Goal: Navigation & Orientation: Find specific page/section

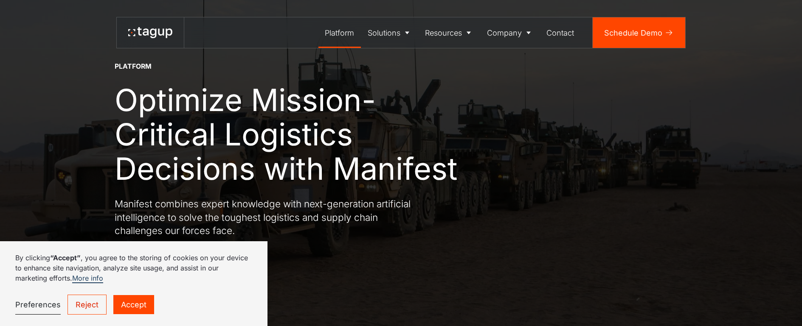
click at [122, 306] on link "Accept" at bounding box center [133, 304] width 41 height 19
